Goal: Task Accomplishment & Management: Manage account settings

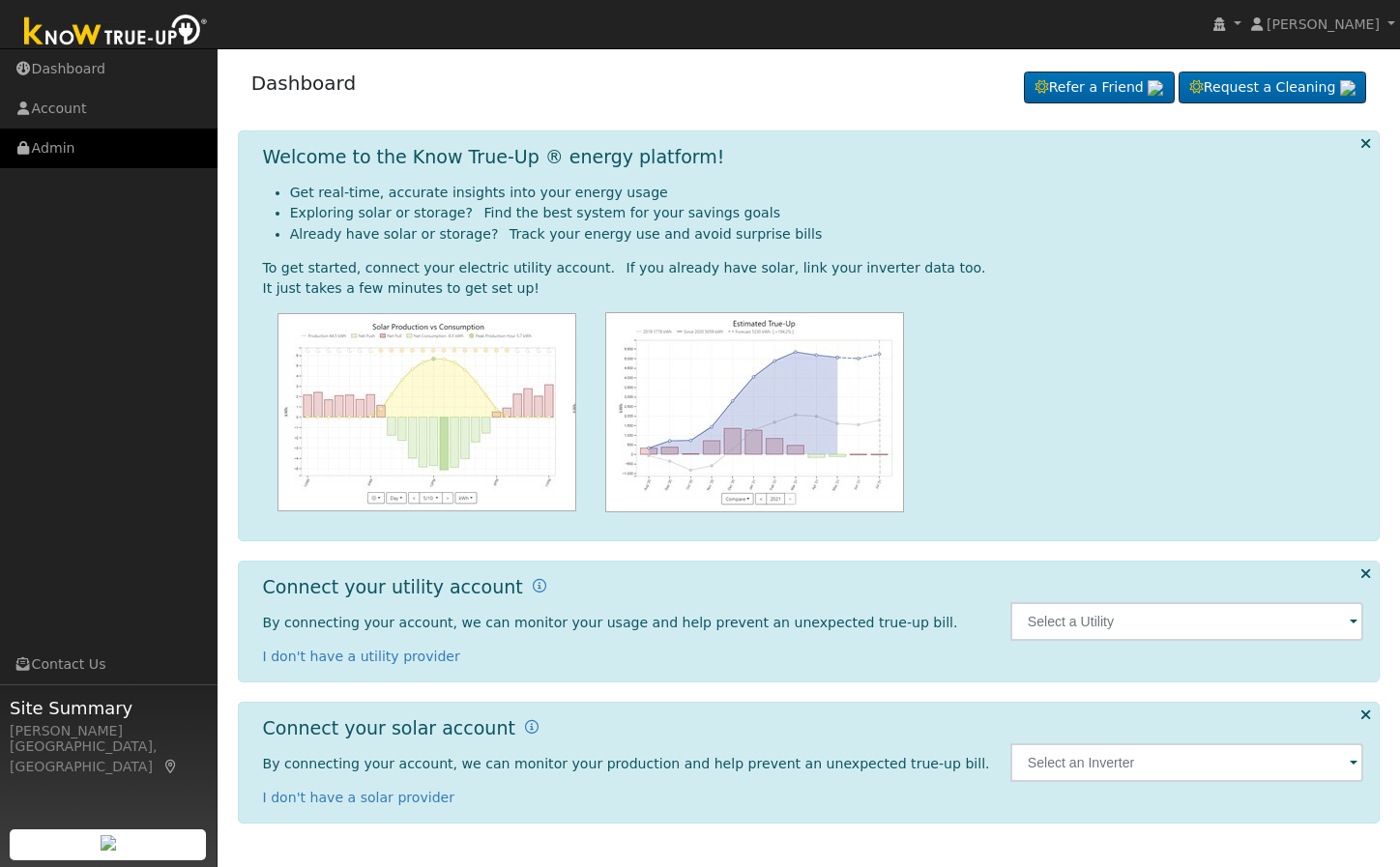
click at [106, 149] on link "Admin" at bounding box center [109, 148] width 217 height 40
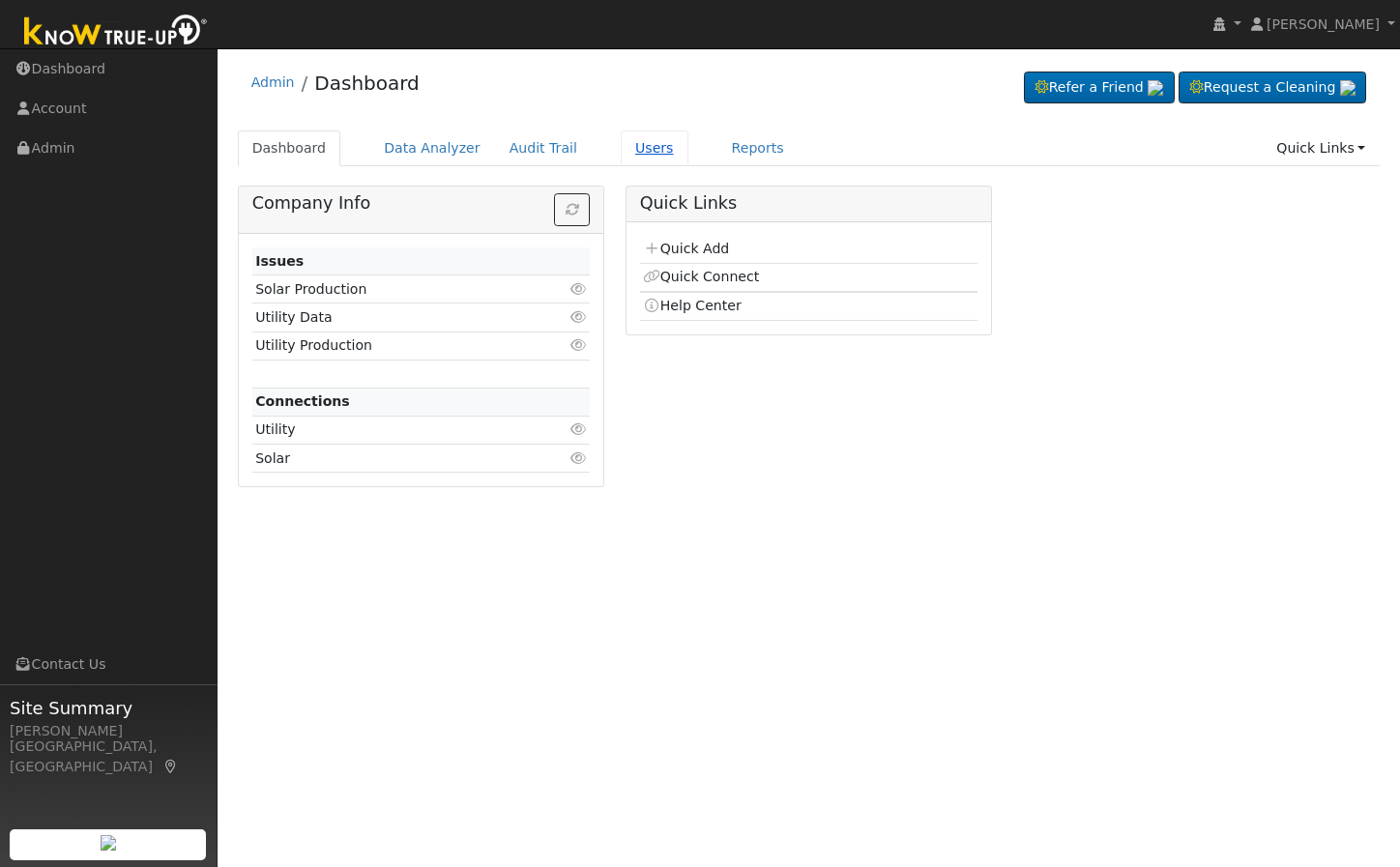
click at [620, 154] on link "Users" at bounding box center [654, 148] width 68 height 36
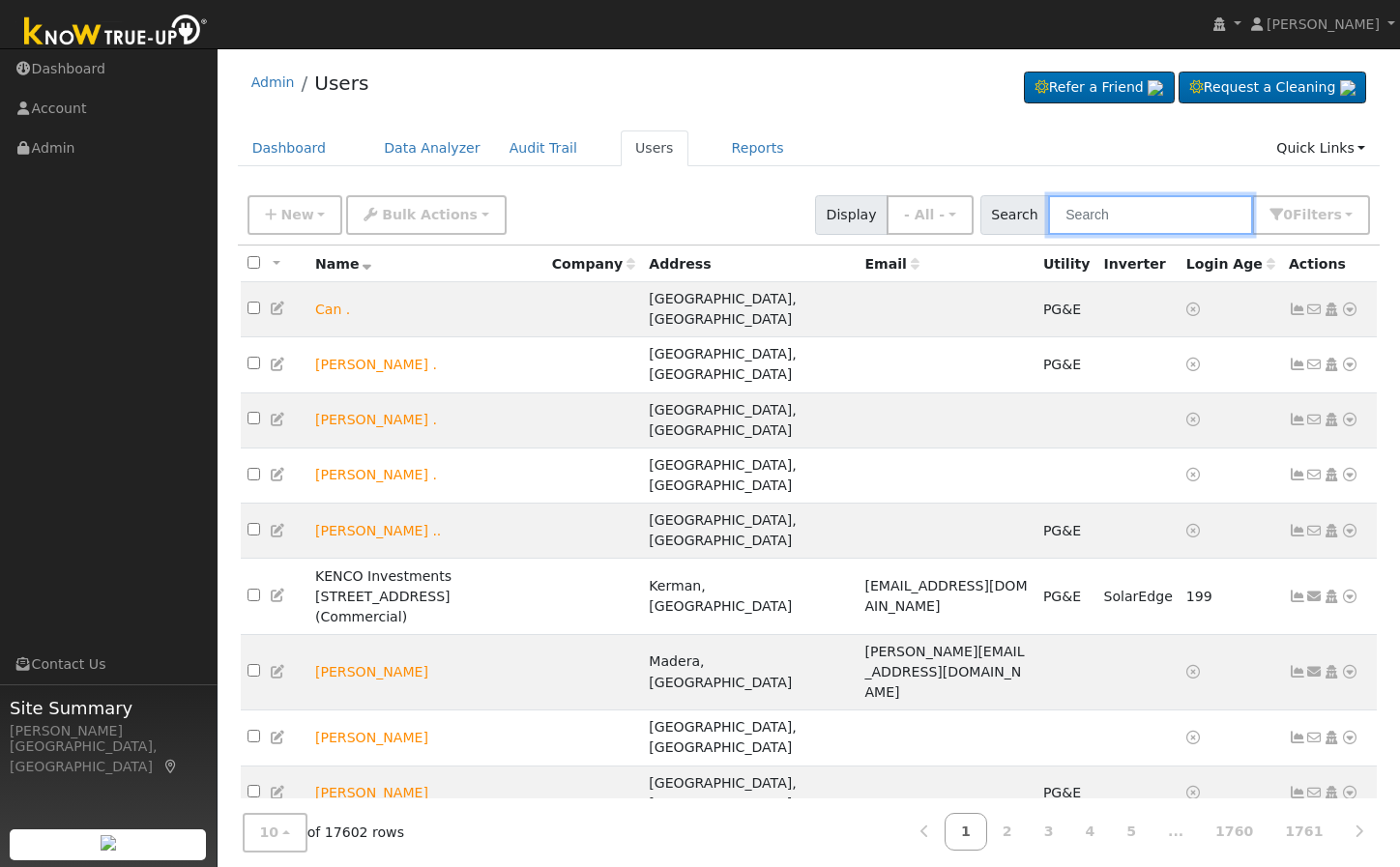
click at [1158, 218] on input "text" at bounding box center [1150, 215] width 205 height 40
click at [1158, 219] on input "text" at bounding box center [1150, 215] width 205 height 40
paste input "[PERSON_NAME]"
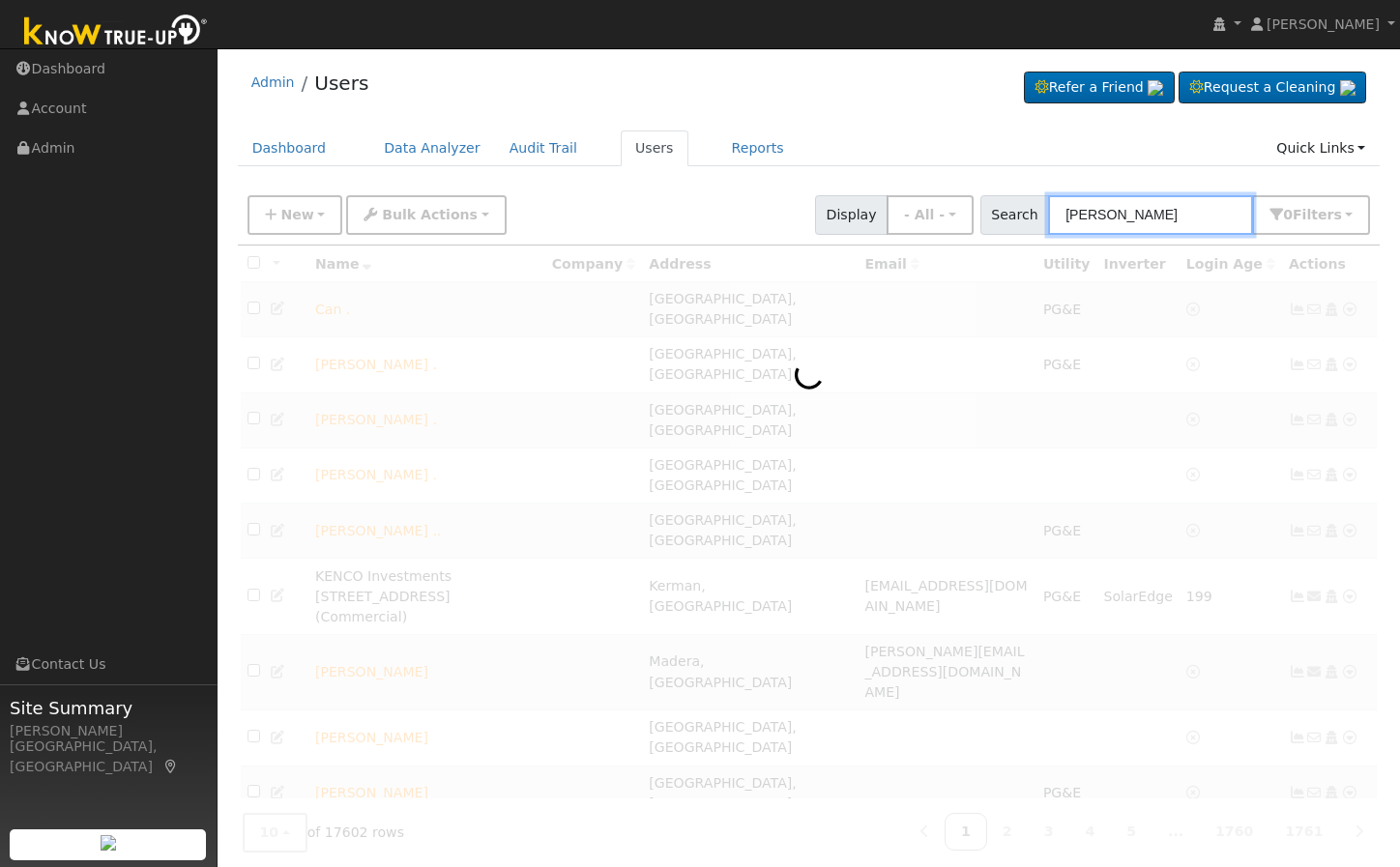
click at [1075, 206] on input "[PERSON_NAME]" at bounding box center [1150, 215] width 205 height 40
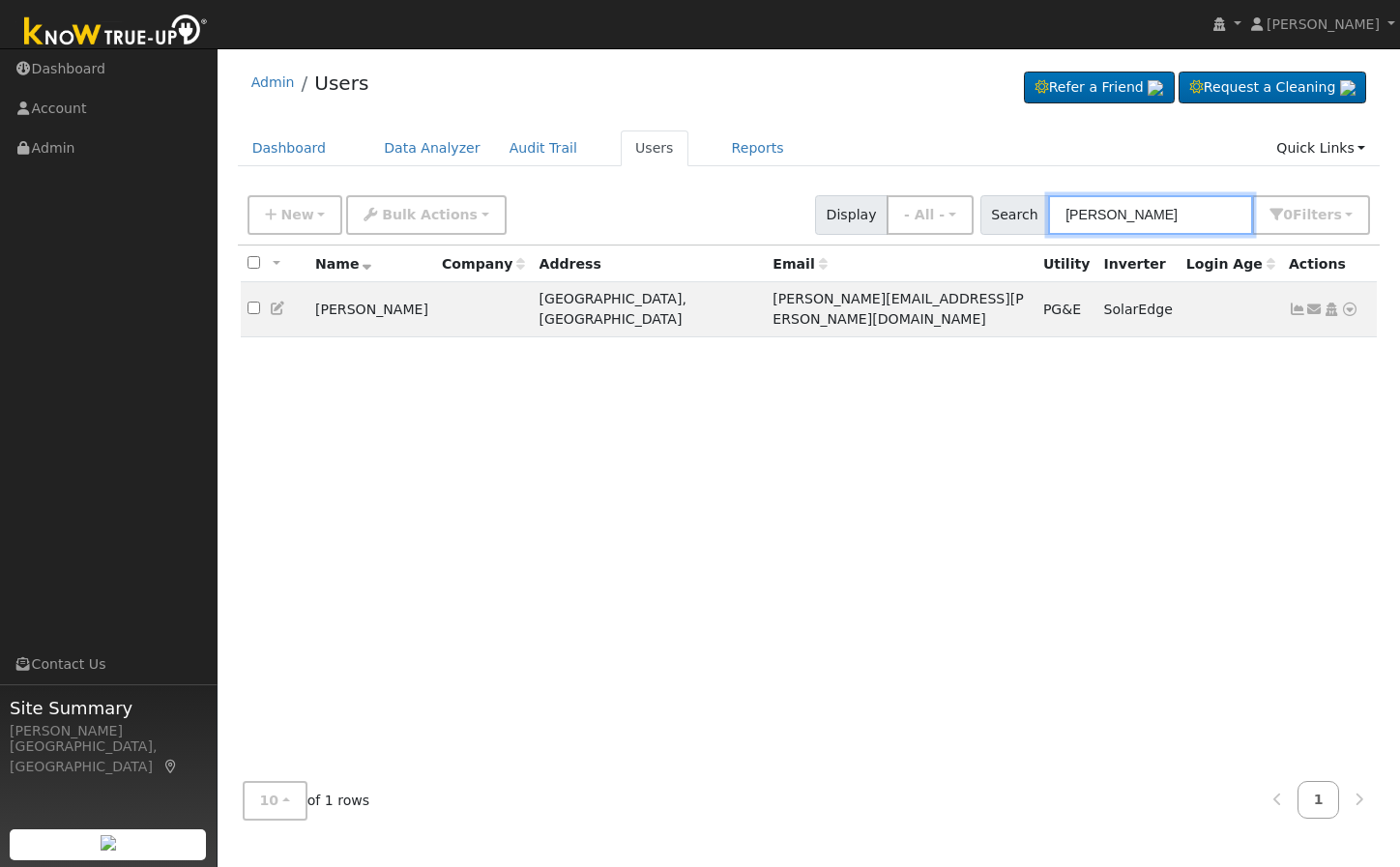
click at [1168, 210] on input "[PERSON_NAME]" at bounding box center [1150, 215] width 205 height 40
type input "[PERSON_NAME]"
click at [1176, 453] on div "All None All on page None on page Name Company Address Email Utility Inverter L…" at bounding box center [809, 506] width 1142 height 520
click at [275, 302] on icon at bounding box center [278, 309] width 17 height 14
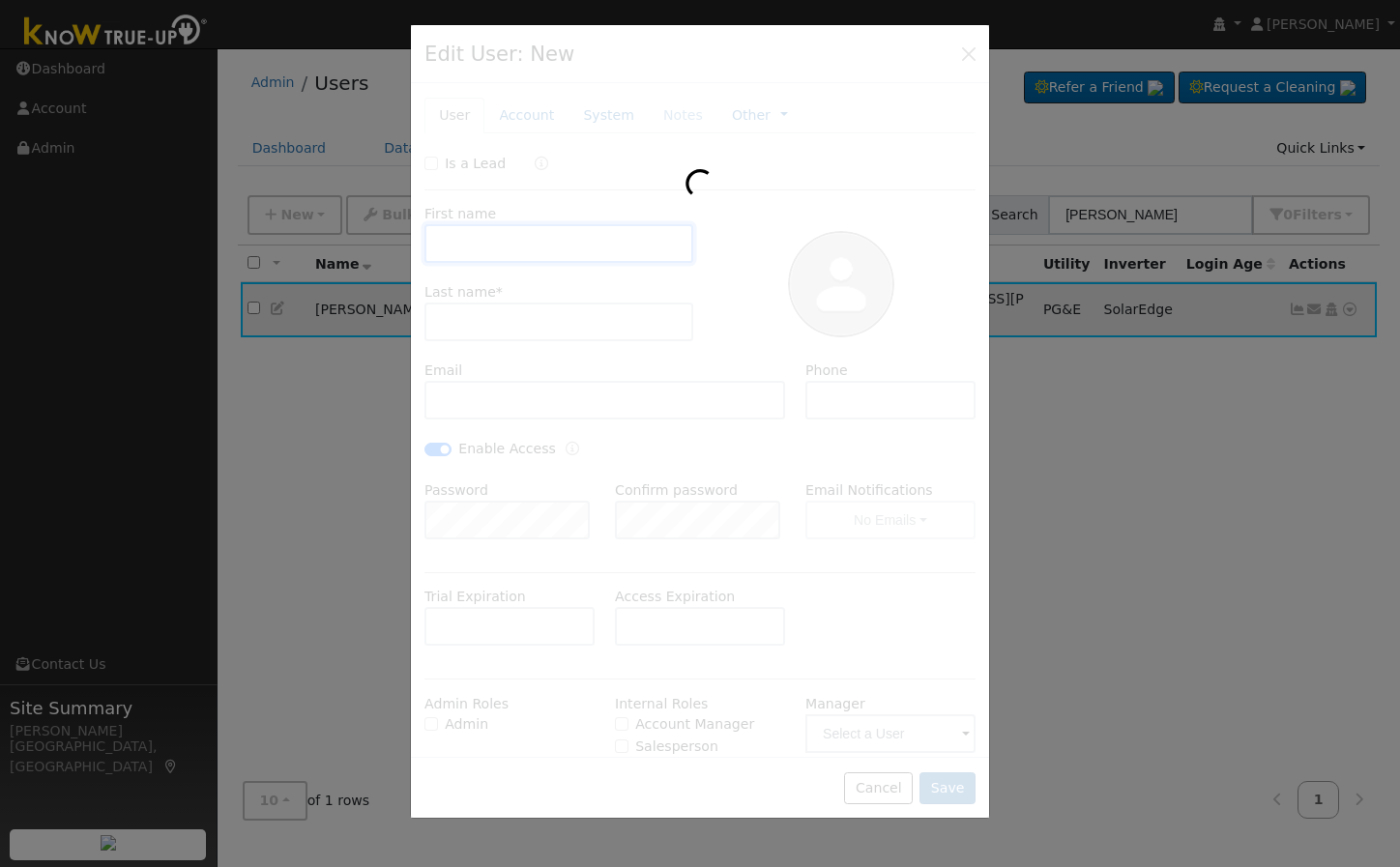
type input "Mark"
type input "[PERSON_NAME]"
type input "[PERSON_NAME][EMAIL_ADDRESS][PERSON_NAME][DOMAIN_NAME]"
type input "[PHONE_NUMBER]"
checkbox input "true"
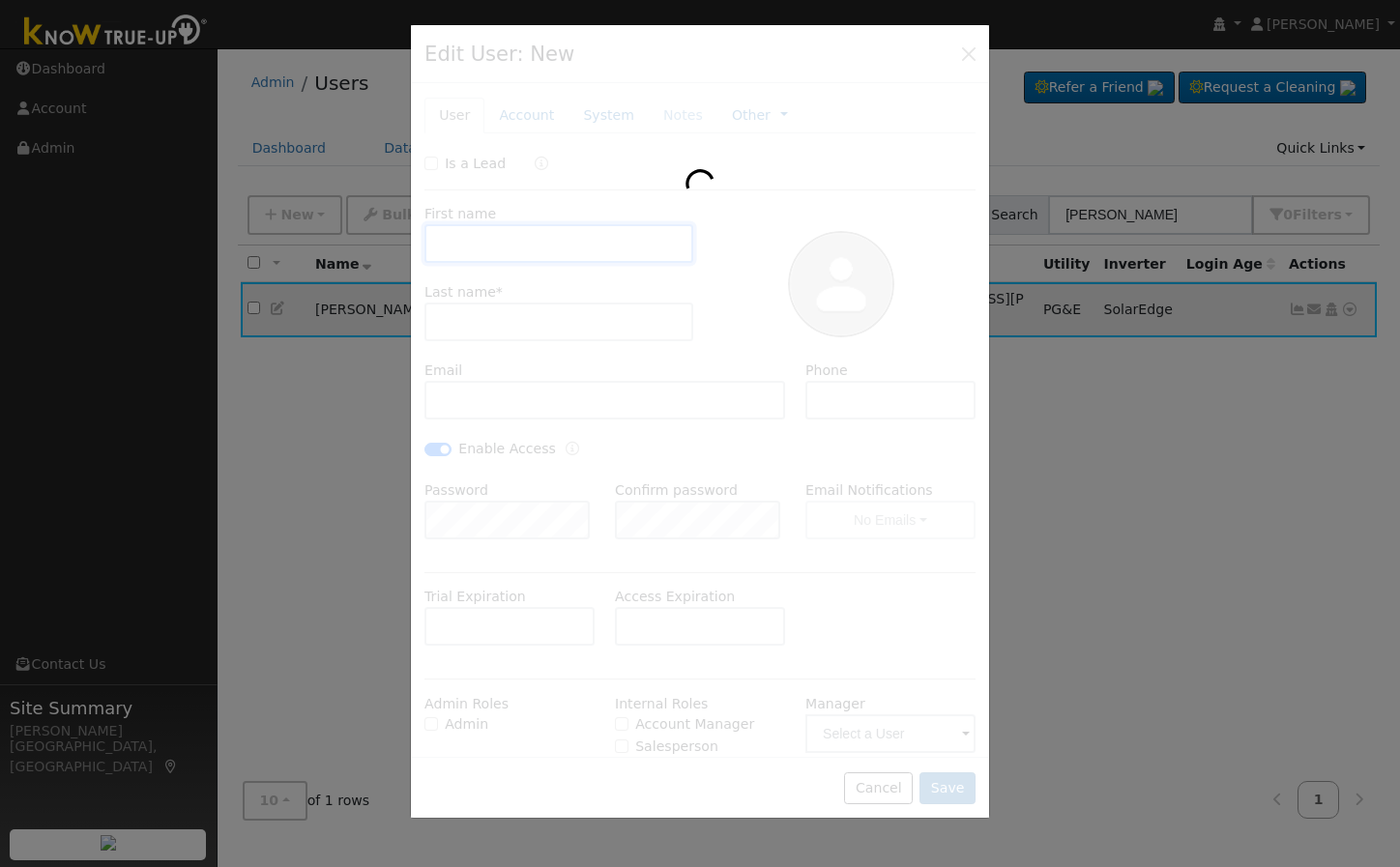
type input "012713"
type input "[STREET_ADDRESS]"
type input "[GEOGRAPHIC_DATA]"
type input "CA"
type input "93711"
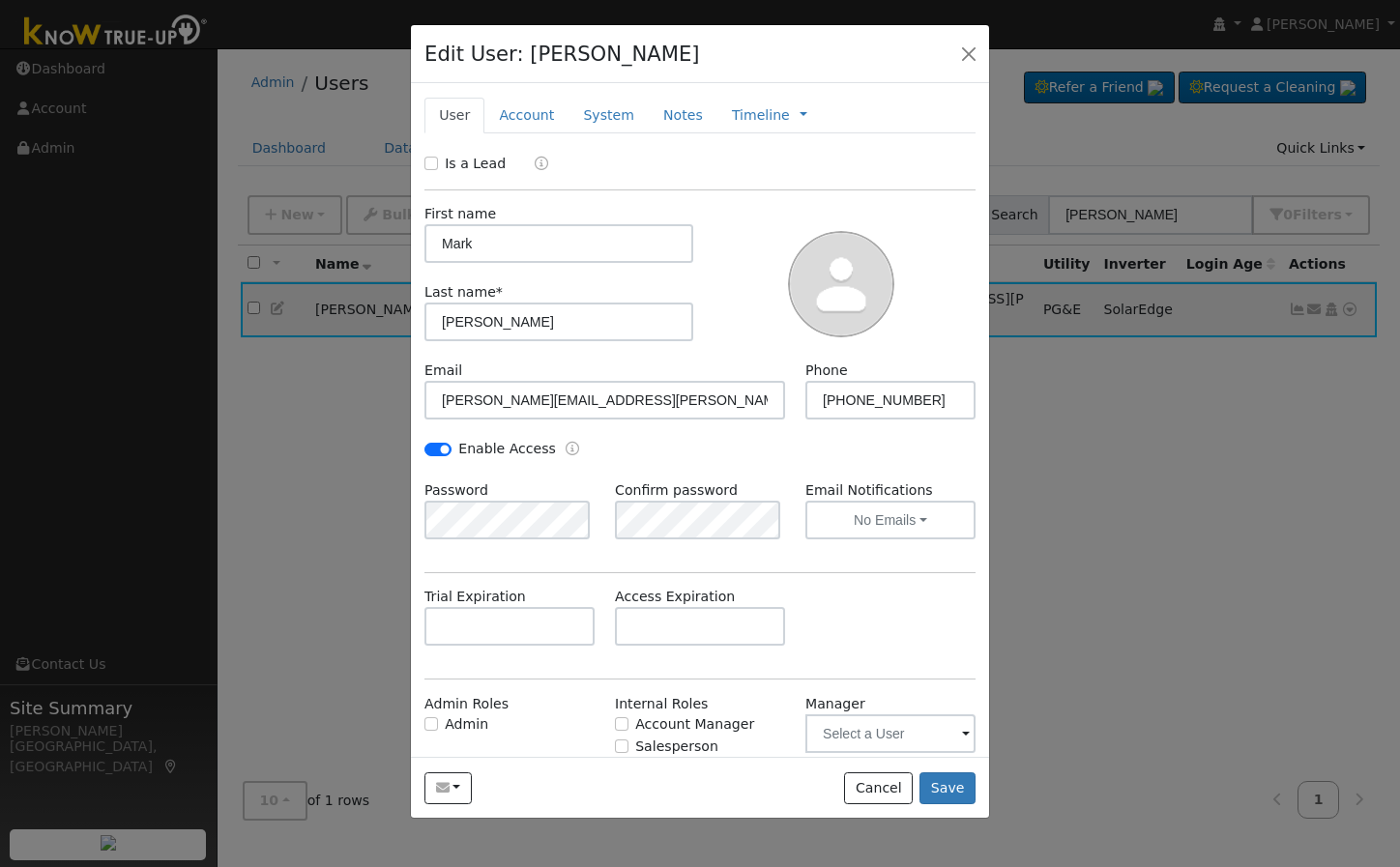
click at [909, 129] on ul "User Account System Notes Timeline Management Billing Timeline" at bounding box center [699, 115] width 551 height 36
click at [545, 117] on link "Account" at bounding box center [526, 115] width 84 height 36
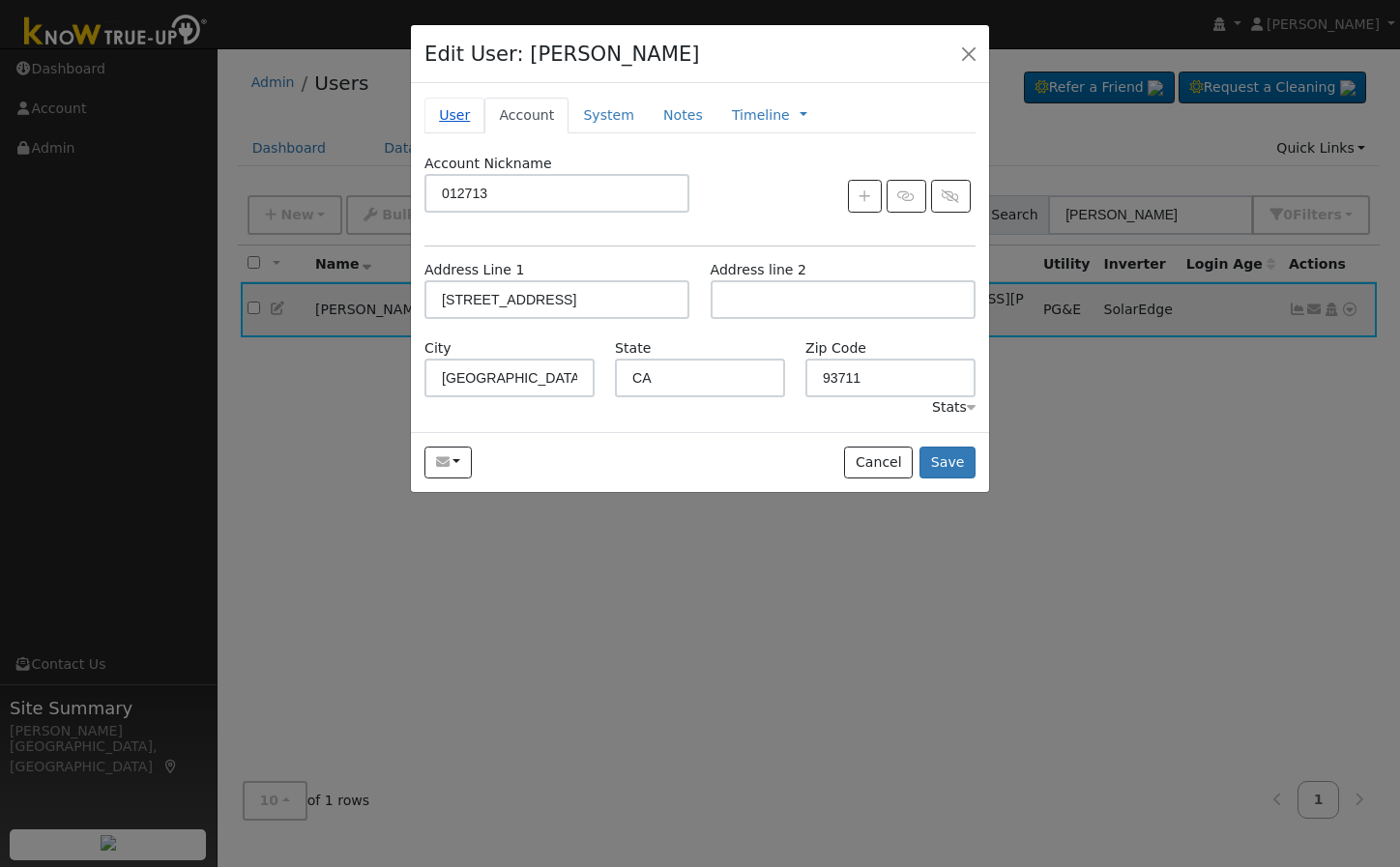
click at [472, 121] on link "User" at bounding box center [454, 115] width 60 height 36
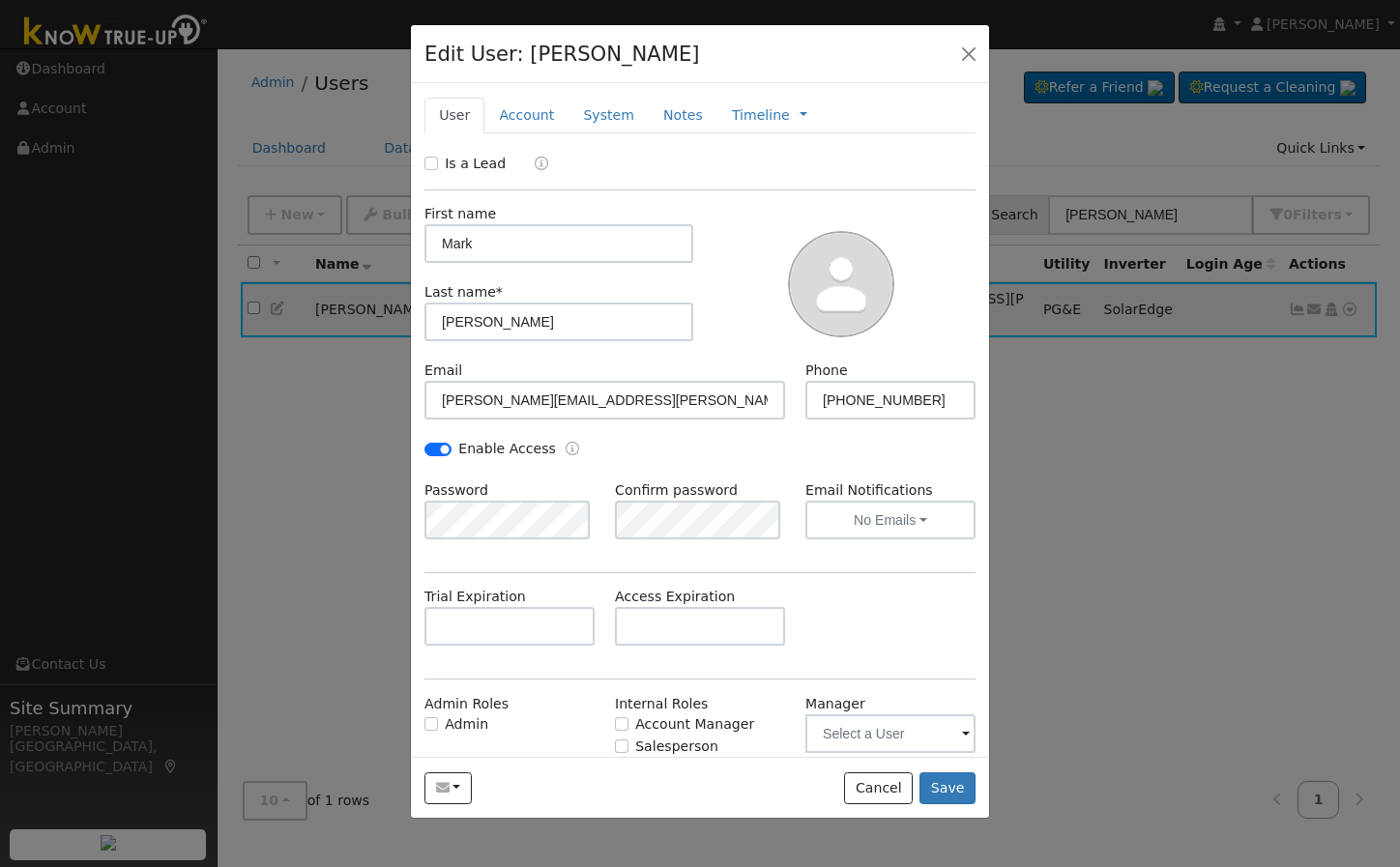
click at [898, 114] on ul "User Account System Notes Timeline Management Billing Timeline" at bounding box center [699, 115] width 551 height 36
click at [969, 51] on button "button" at bounding box center [968, 53] width 27 height 27
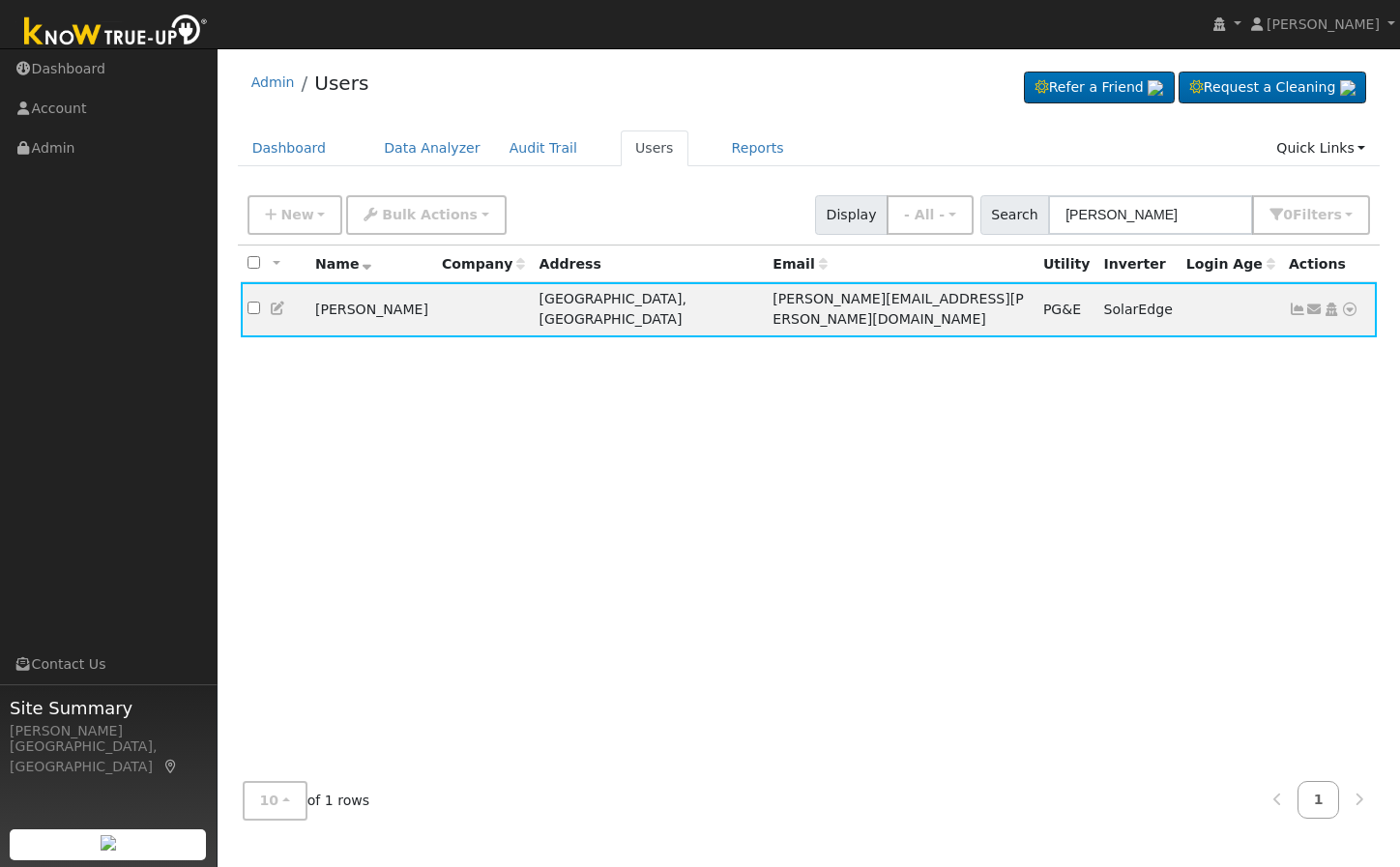
click at [690, 451] on div "All None All on page None on page Name Company Address Email Utility Inverter L…" at bounding box center [809, 506] width 1142 height 520
click at [792, 458] on div "All None All on page None on page Name Company Address Email Utility Inverter L…" at bounding box center [809, 506] width 1142 height 520
click at [1073, 422] on div "All None All on page None on page Name Company Address Email Utility Inverter L…" at bounding box center [809, 506] width 1142 height 520
click at [1284, 372] on div "All None All on page None on page Name Company Address Email Utility Inverter L…" at bounding box center [809, 506] width 1142 height 520
click at [359, 513] on div "All None All on page None on page Name Company Address Email Utility Inverter L…" at bounding box center [809, 506] width 1142 height 520
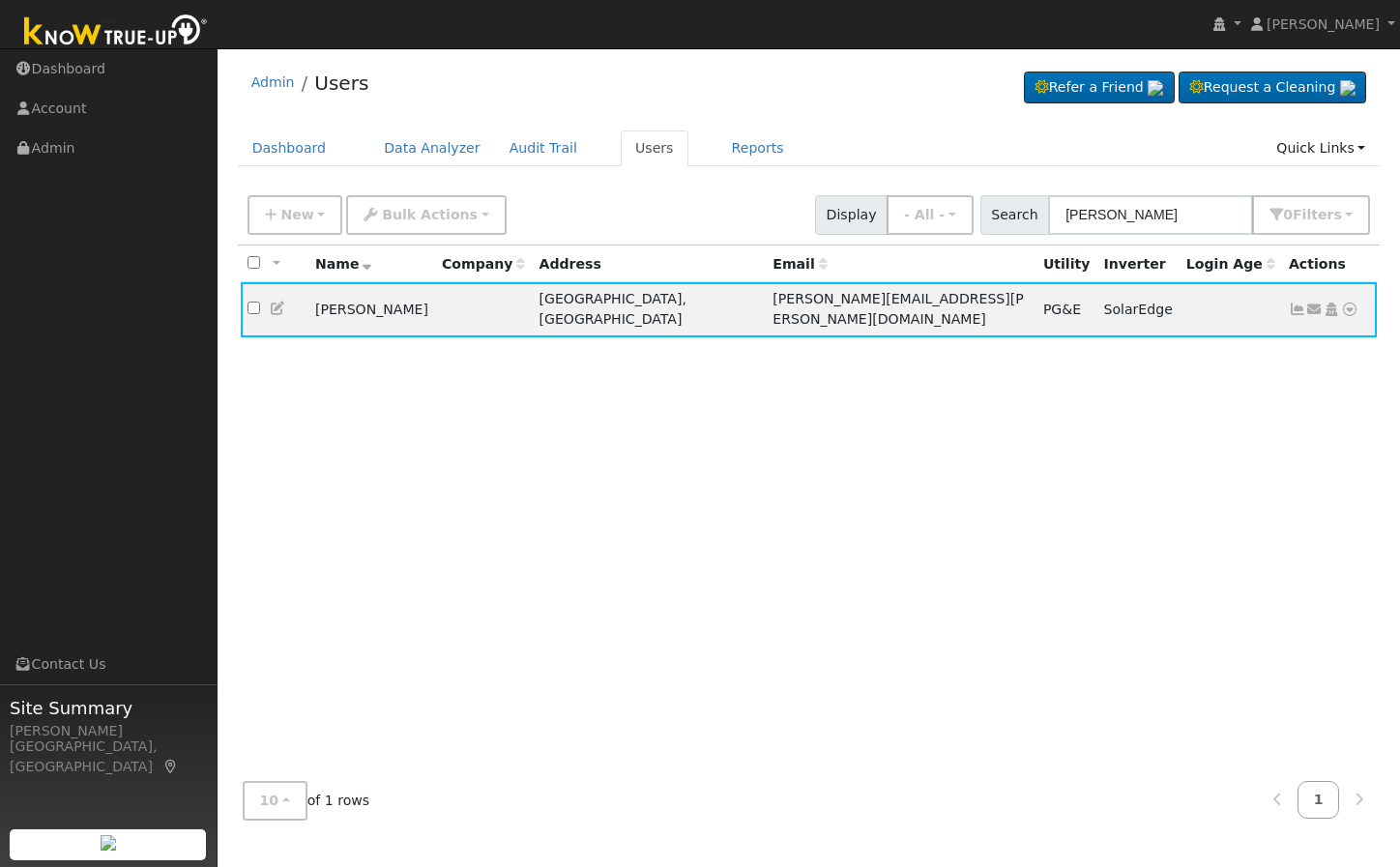
click at [777, 553] on div "All None All on page None on page Name Company Address Email Utility Inverter L…" at bounding box center [809, 506] width 1142 height 520
click at [257, 302] on input "checkbox" at bounding box center [254, 308] width 13 height 13
checkbox input "true"
click at [445, 443] on div "All None All on page None on page Name Company Address Email Utility Inverter L…" at bounding box center [809, 506] width 1142 height 520
click at [386, 214] on span "Bulk Actions" at bounding box center [429, 215] width 96 height 16
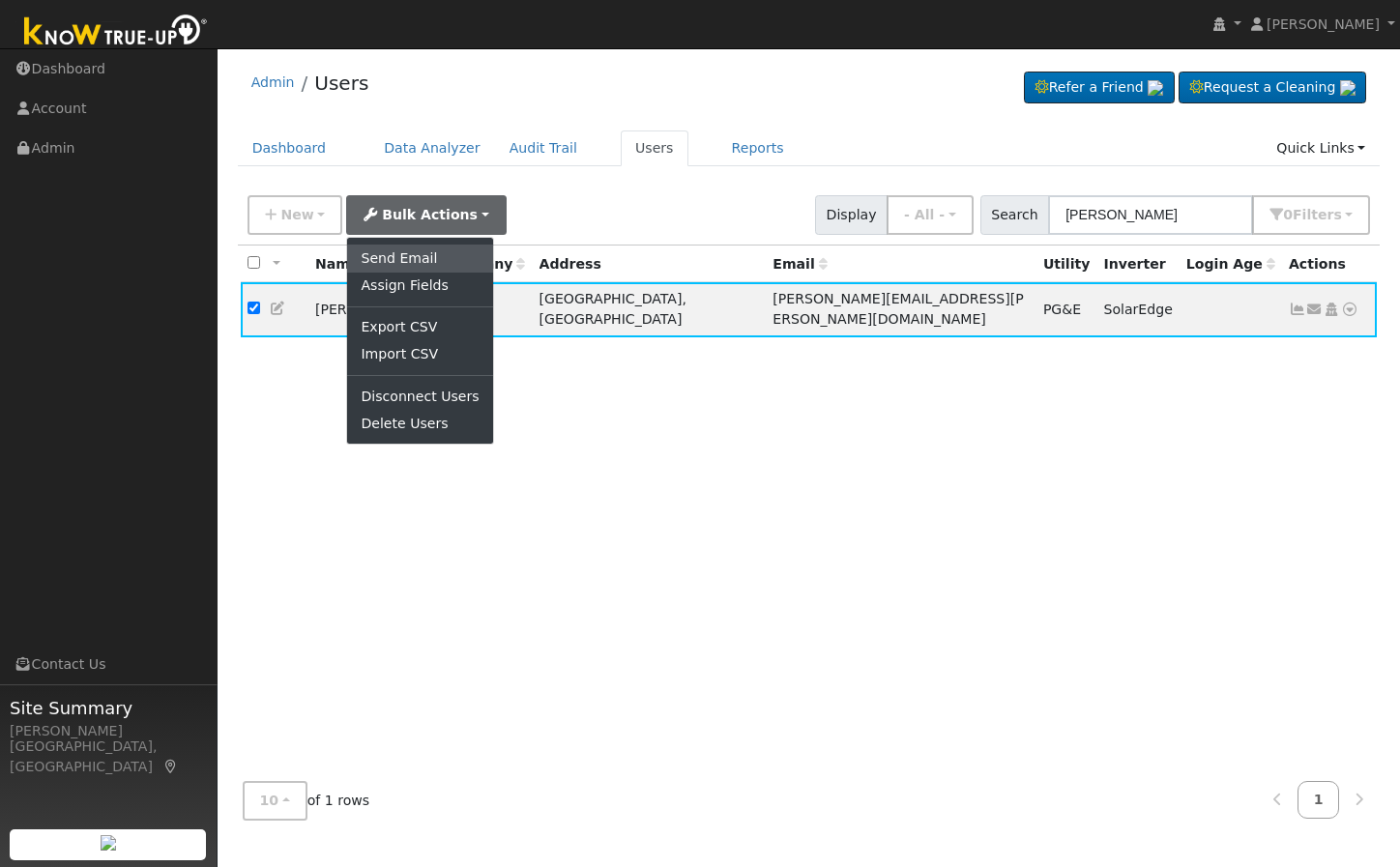
click at [406, 258] on link "Send Email" at bounding box center [420, 258] width 145 height 27
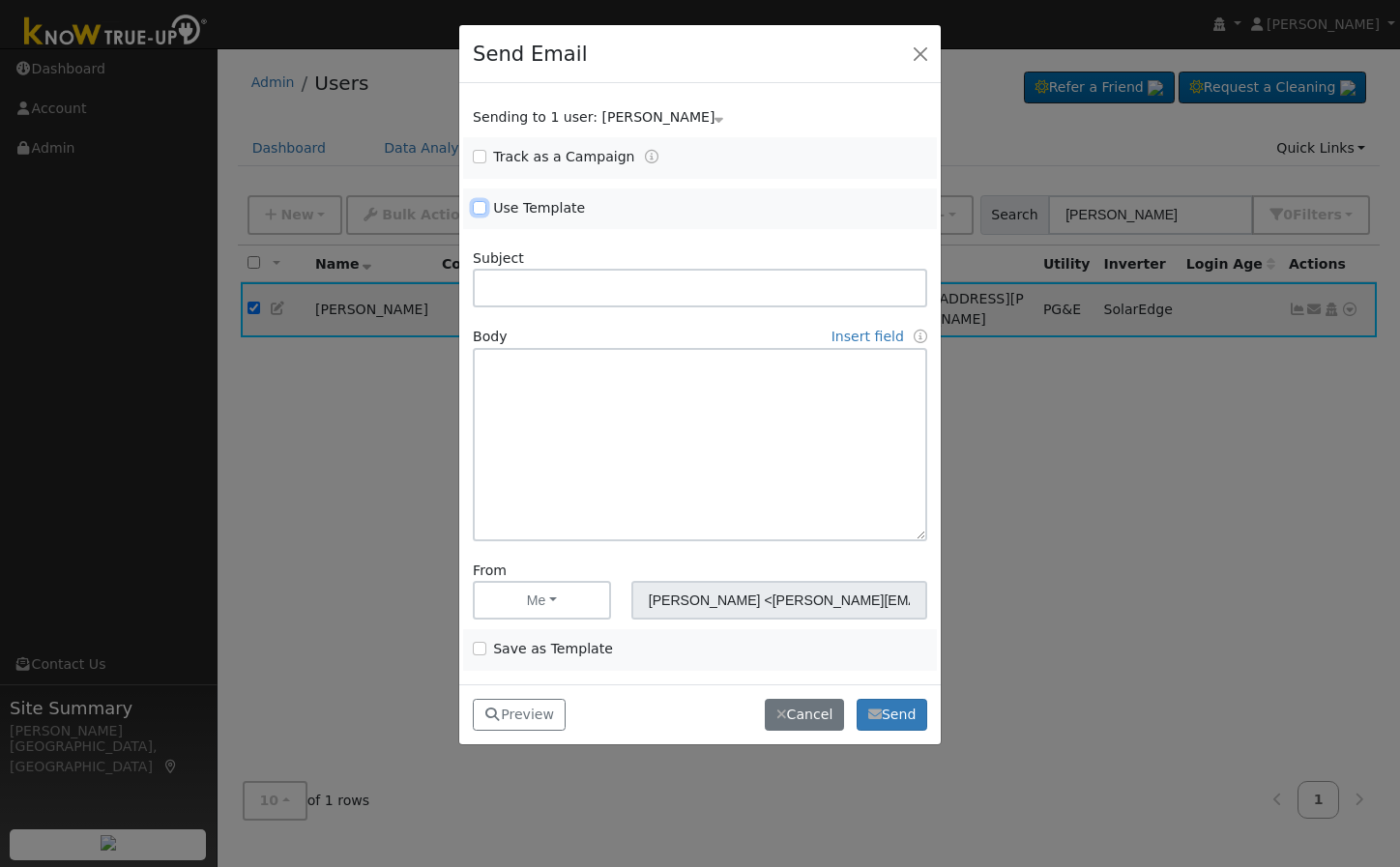
drag, startPoint x: 483, startPoint y: 205, endPoint x: 783, endPoint y: 237, distance: 301.7
click at [483, 205] on input "Use Template" at bounding box center [480, 208] width 14 height 14
checkbox input "true"
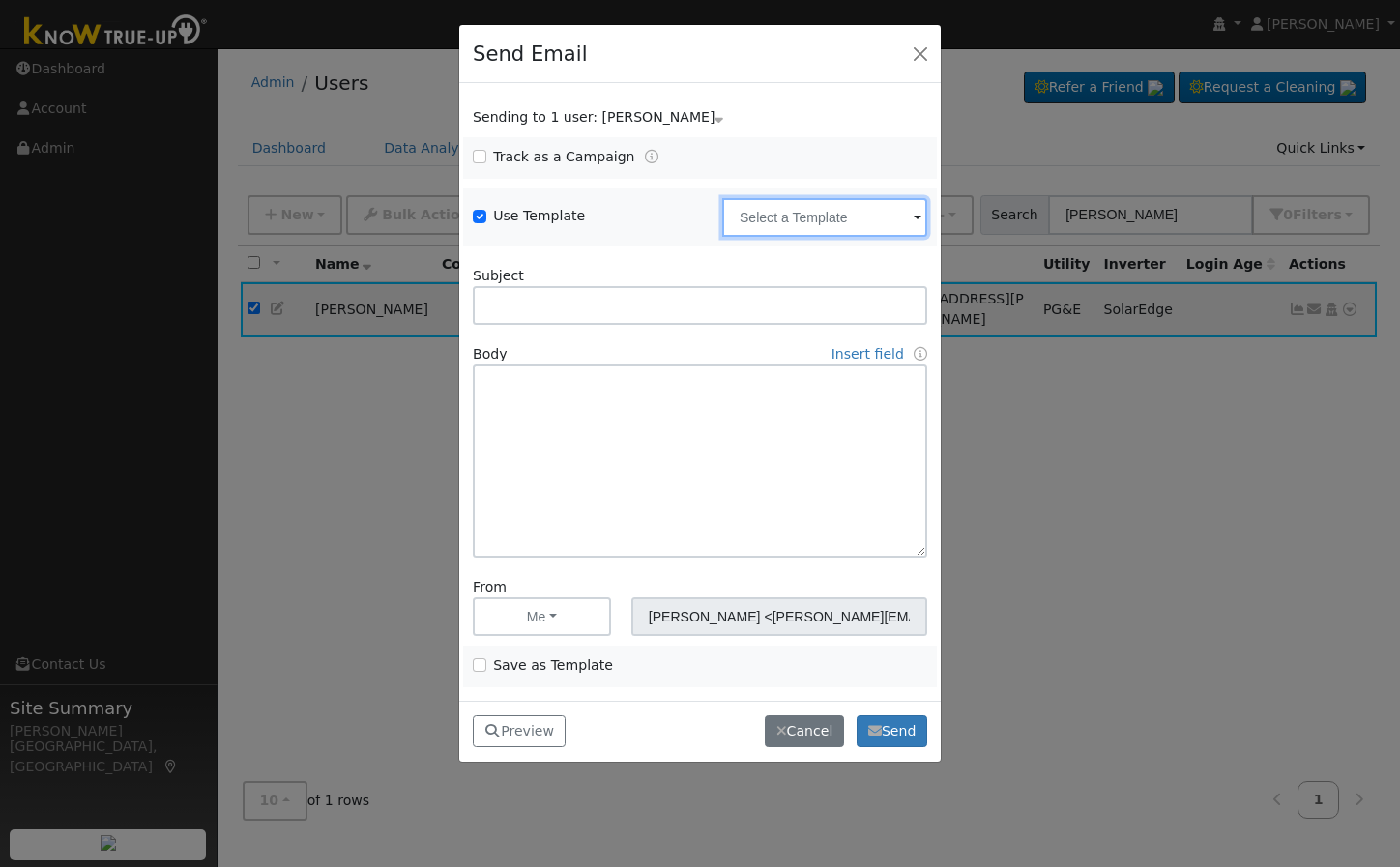
click at [899, 220] on input "text" at bounding box center [824, 217] width 205 height 39
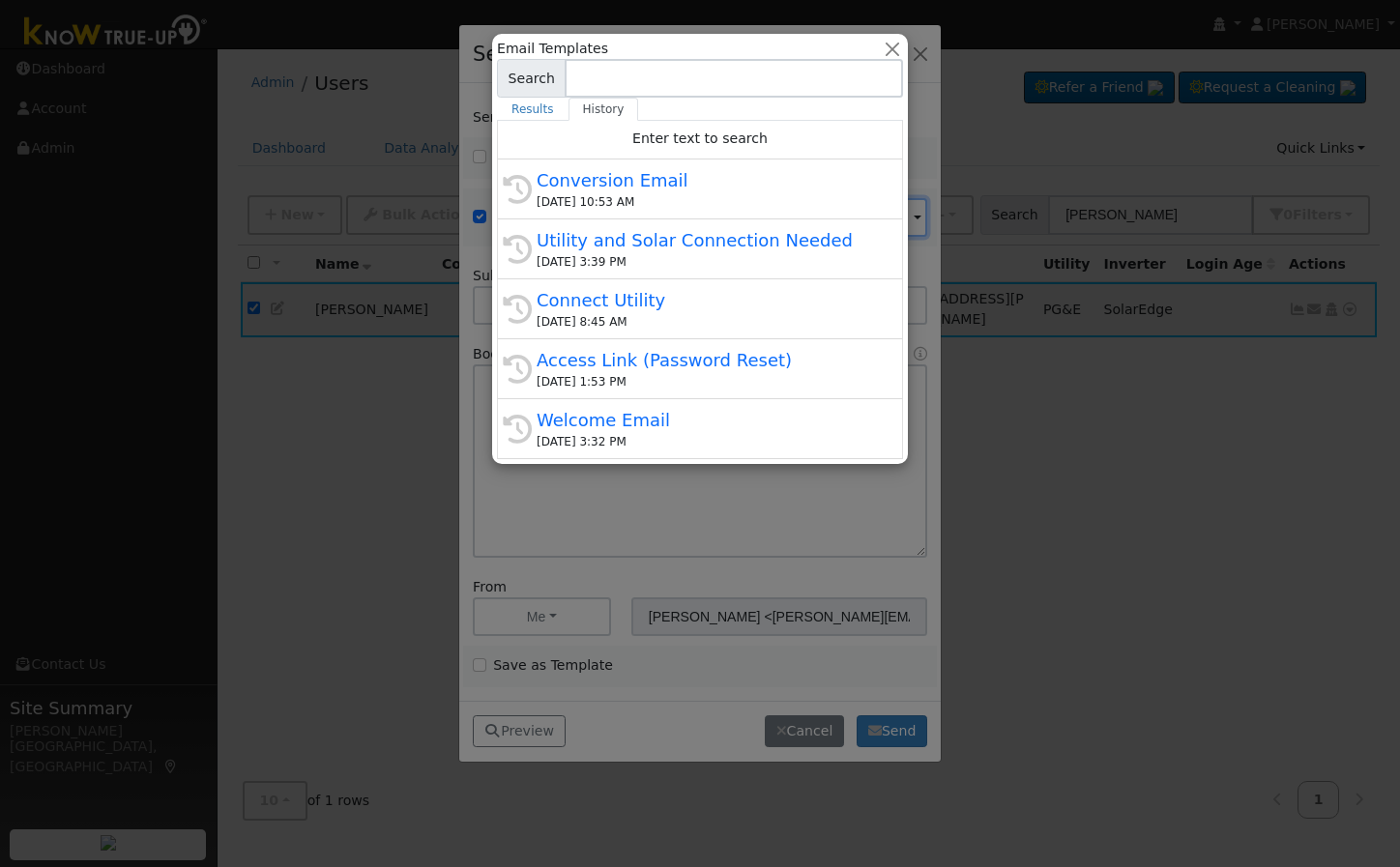
click at [883, 53] on div "Email Templates All Utilities All States AL AK AZ AR CA CO [GEOGRAPHIC_DATA] DE…" at bounding box center [700, 49] width 406 height 20
click at [887, 44] on button "button" at bounding box center [892, 49] width 20 height 20
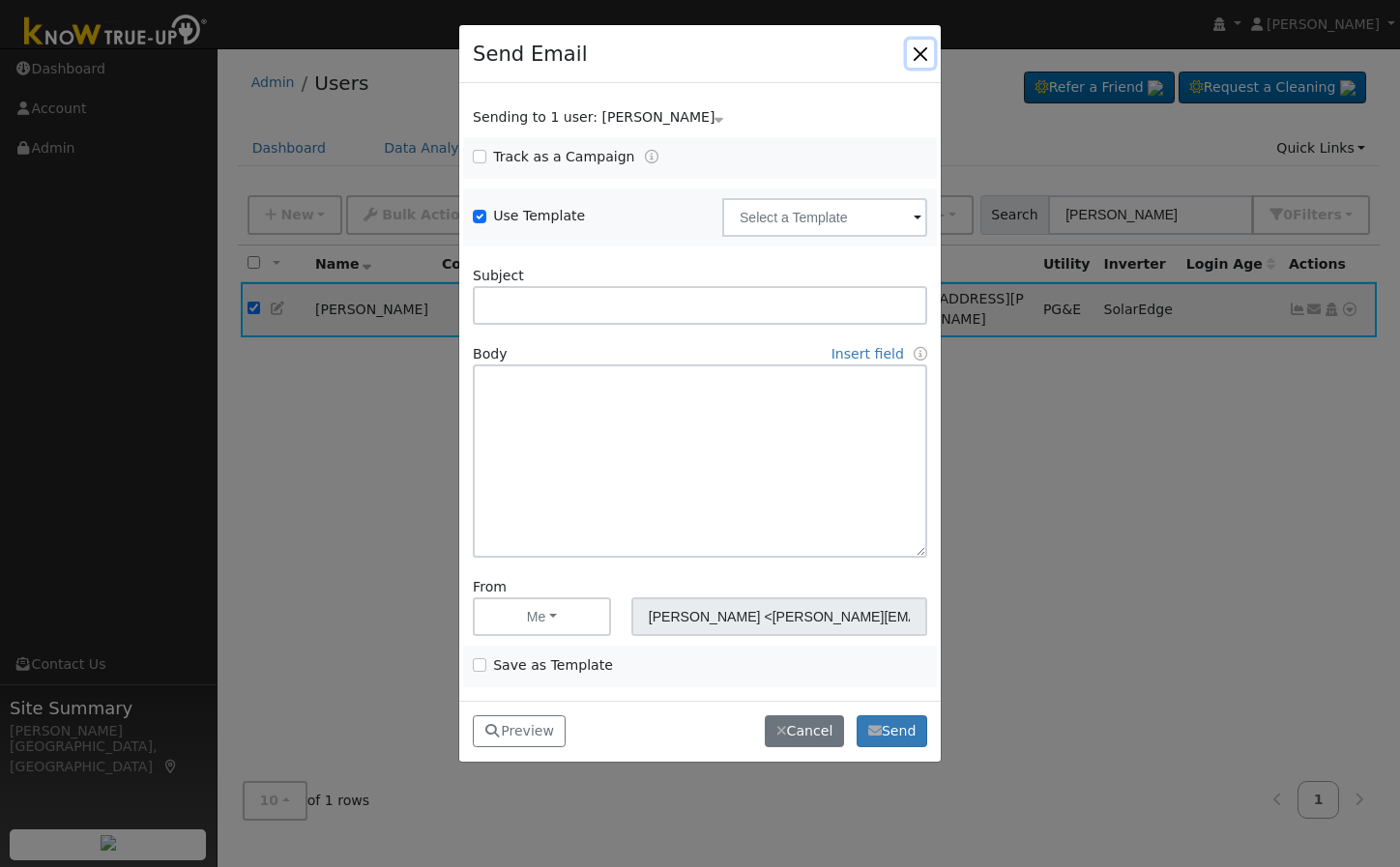
click at [919, 48] on button "button" at bounding box center [920, 53] width 27 height 27
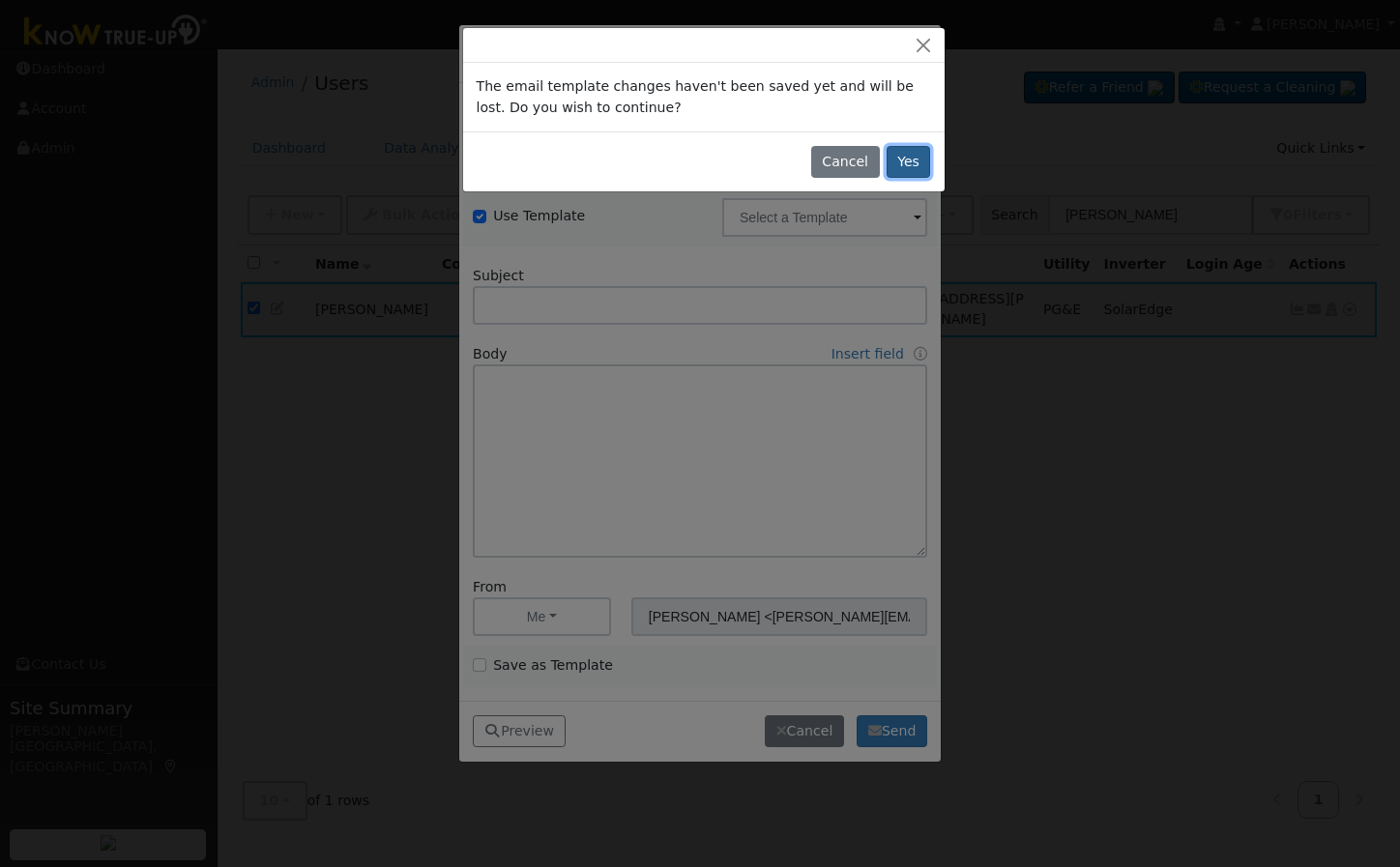
click at [910, 165] on button "Yes" at bounding box center [908, 162] width 45 height 33
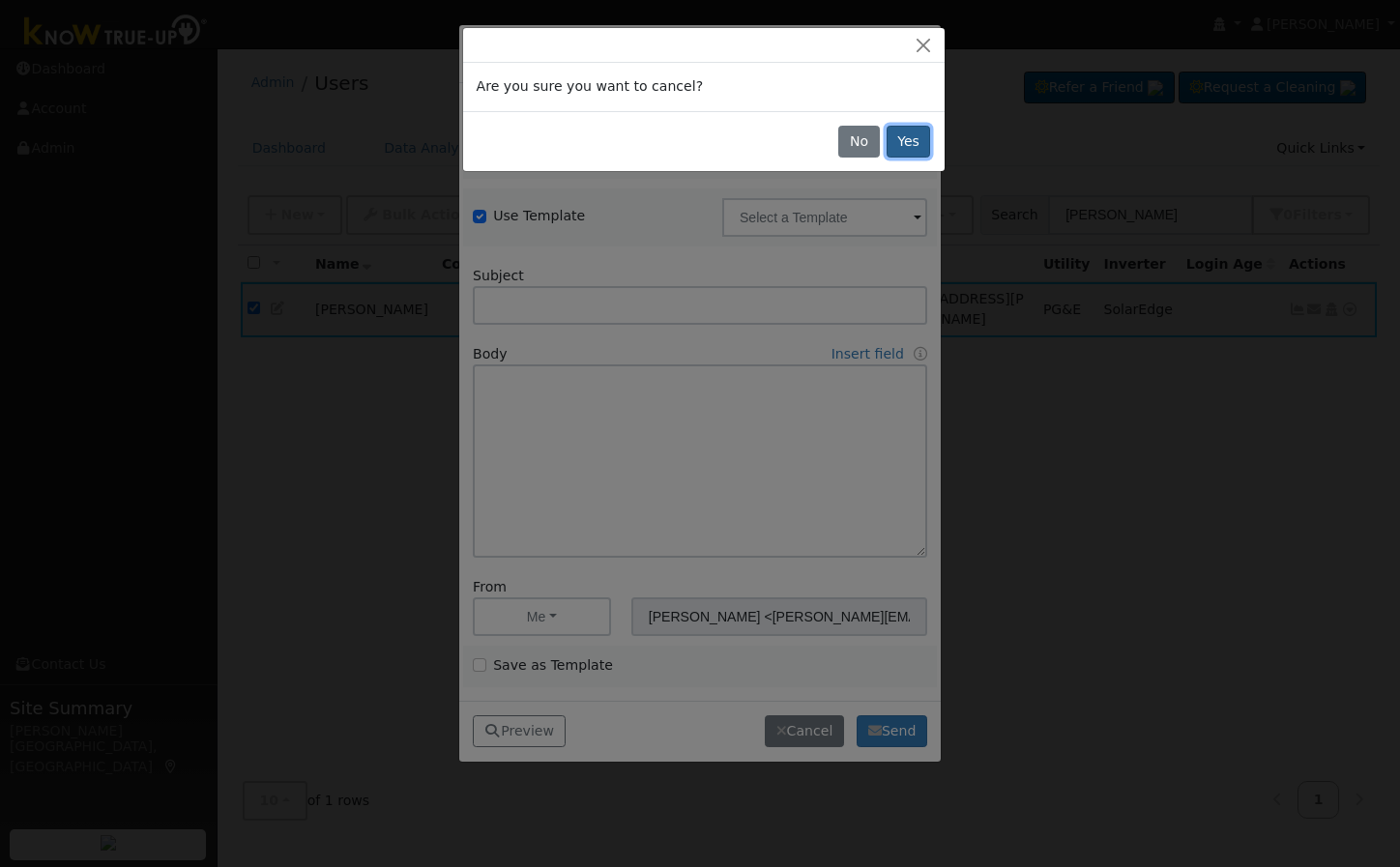
click at [919, 150] on button "Yes" at bounding box center [908, 141] width 45 height 33
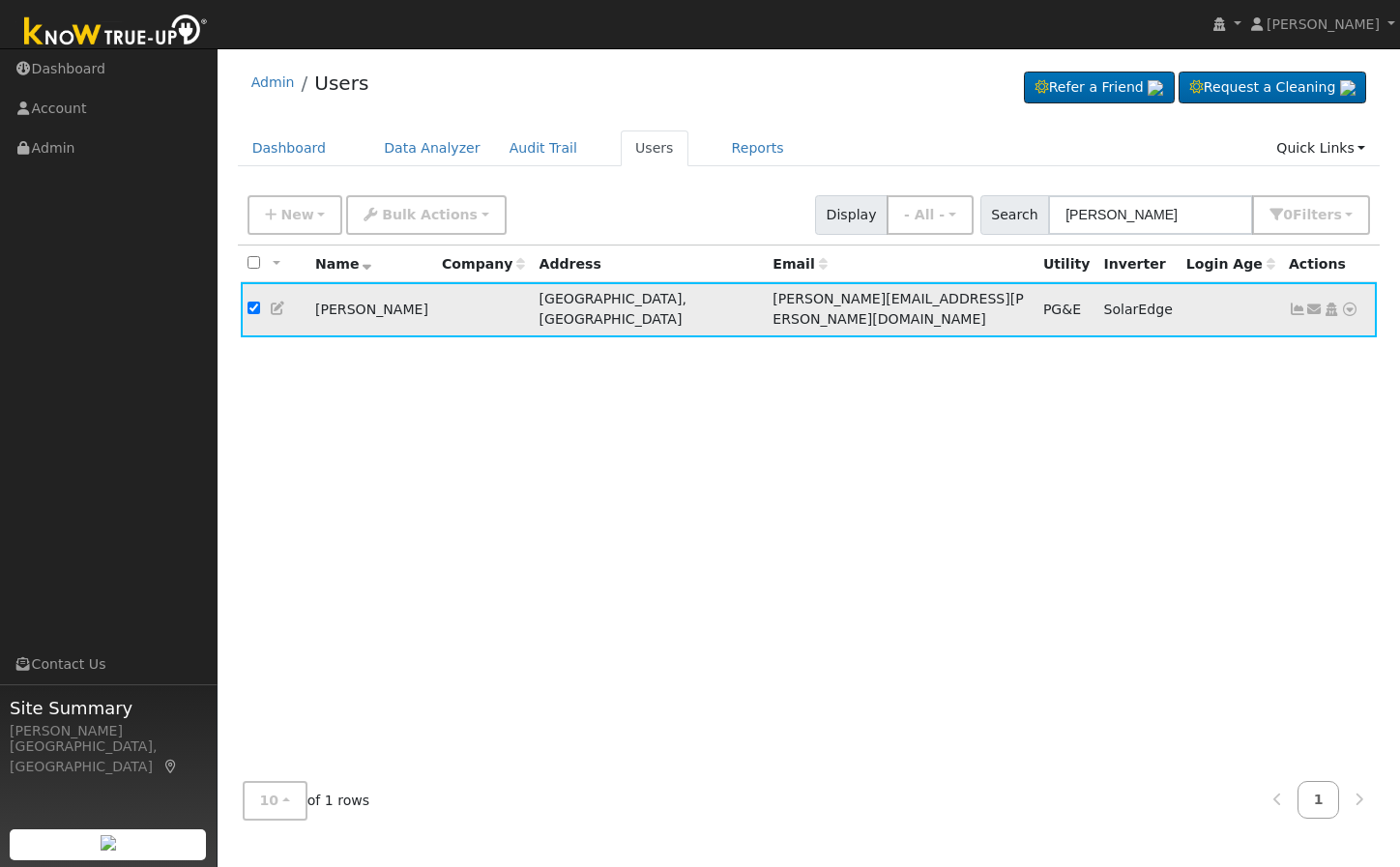
click at [1333, 306] on icon at bounding box center [1330, 310] width 17 height 14
